Goal: Transaction & Acquisition: Purchase product/service

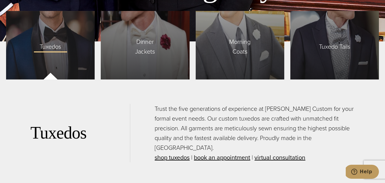
scroll to position [1438, 0]
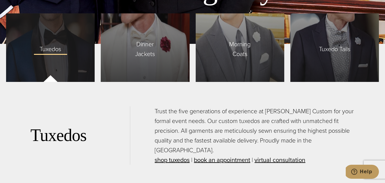
click at [53, 47] on div "Tuxedos" at bounding box center [50, 47] width 89 height 68
click at [53, 41] on span "Tuxedos" at bounding box center [50, 47] width 34 height 13
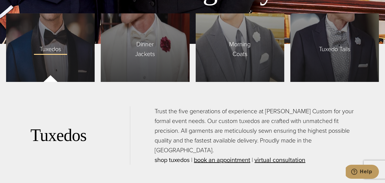
click at [171, 155] on link "shop tuxedos" at bounding box center [172, 159] width 35 height 9
